Goal: Information Seeking & Learning: Learn about a topic

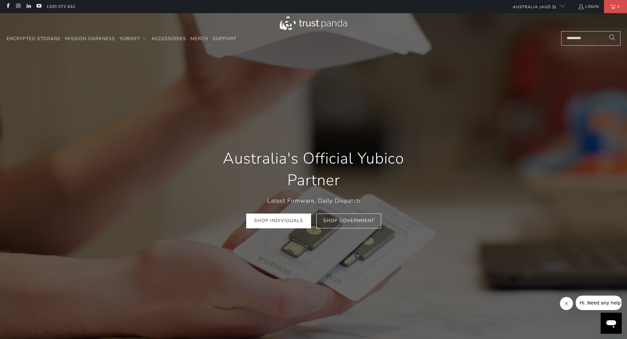
scroll to position [0, 101]
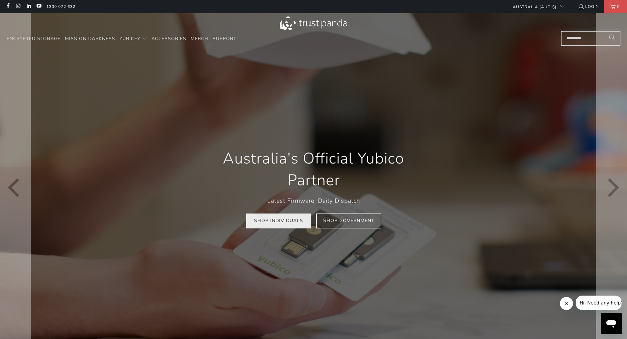
click at [282, 225] on link "Shop Individuals" at bounding box center [278, 221] width 65 height 15
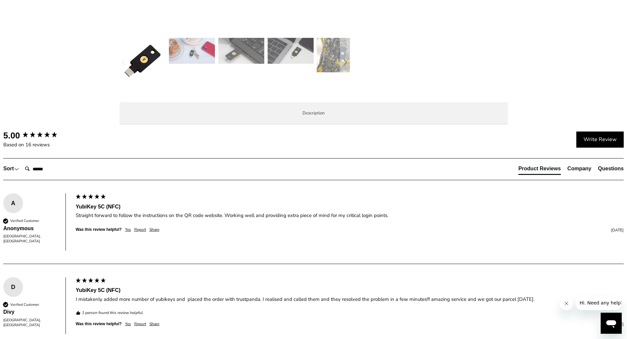
scroll to position [263, 0]
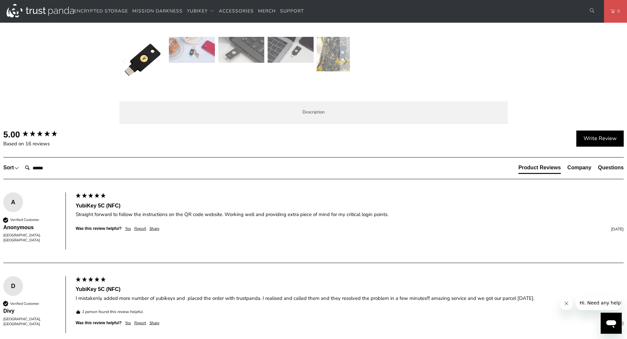
click at [0, 0] on span "Specifications" at bounding box center [0, 0] width 0 height 0
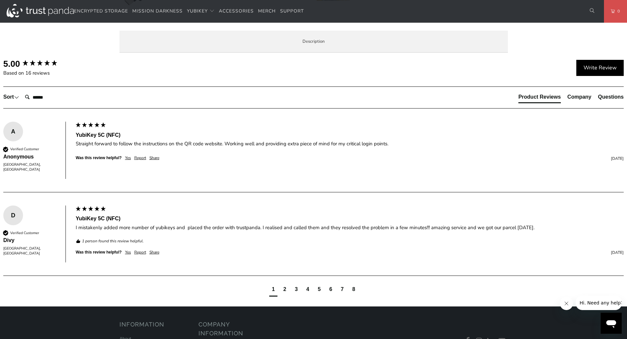
scroll to position [329, 0]
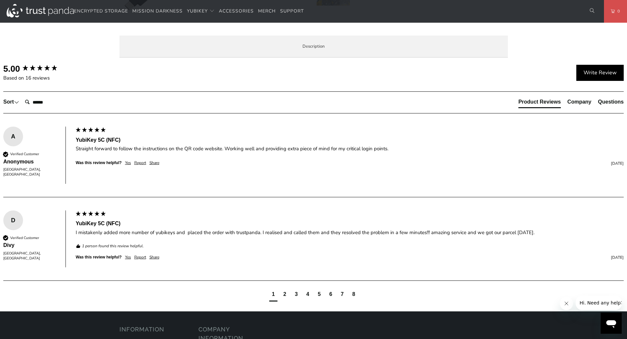
click at [0, 0] on li "Enterprise and Government" at bounding box center [0, 0] width 0 height 0
click at [0, 0] on span "Local Service & Support" at bounding box center [0, 0] width 0 height 0
click at [0, 0] on span "Overview" at bounding box center [0, 0] width 0 height 0
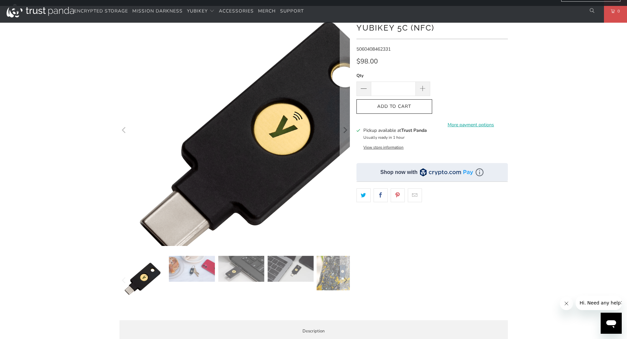
scroll to position [0, 0]
